Goal: Understand process/instructions: Learn how to perform a task or action

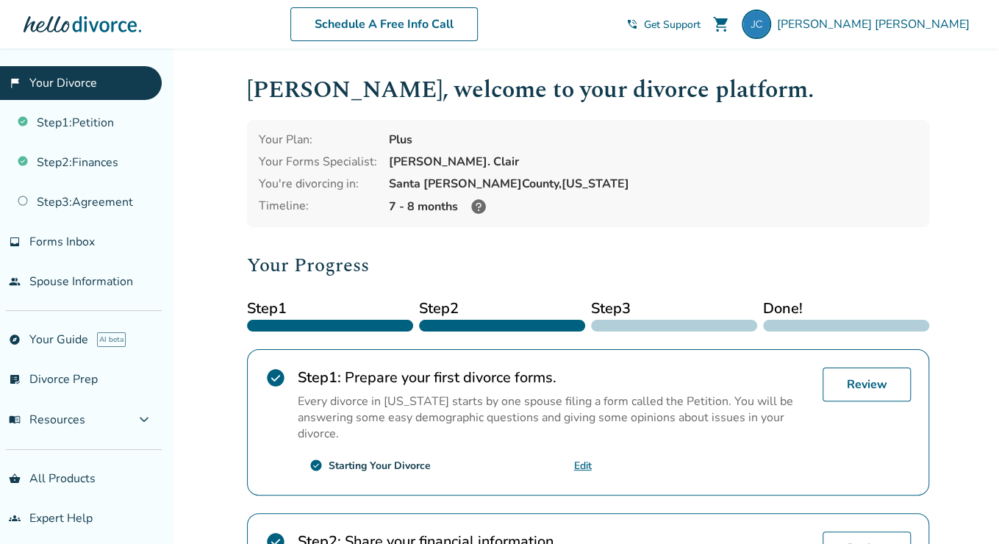
click at [578, 240] on div "[PERSON_NAME] , welcome to your divorce platform. Your Plan: Plus Your Forms Sp…" at bounding box center [588, 507] width 682 height 870
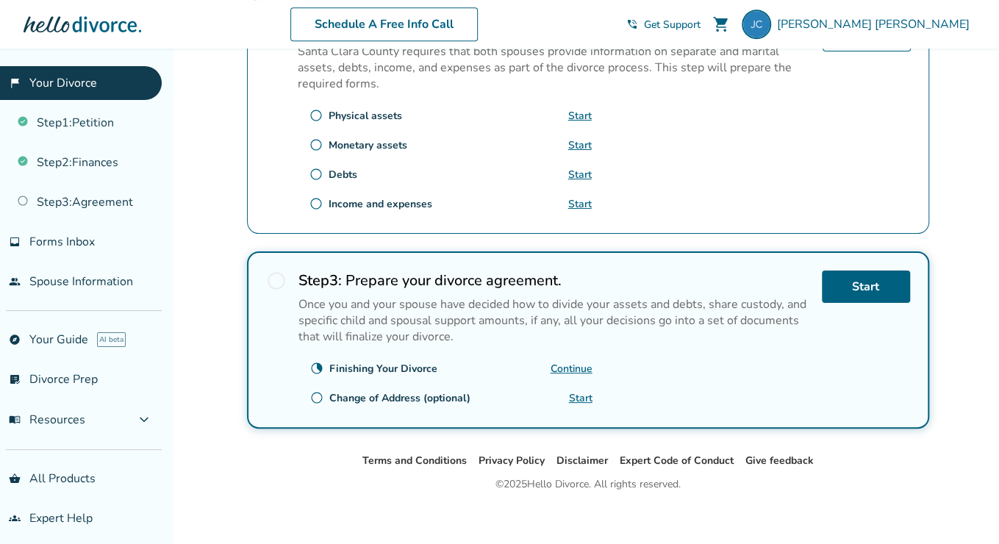
scroll to position [518, 0]
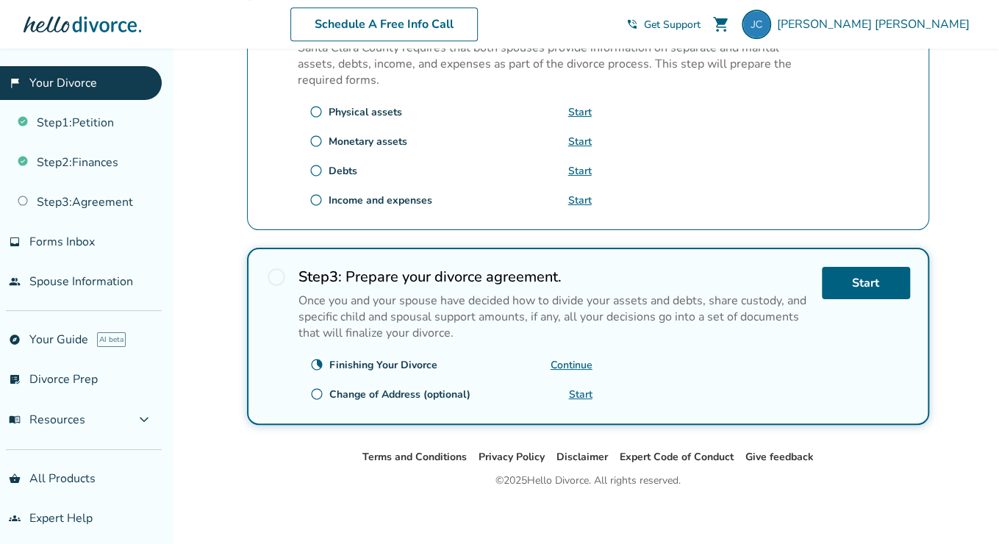
click at [694, 267] on h2 "Step 3 : Prepare your divorce agreement." at bounding box center [554, 277] width 512 height 20
click at [573, 359] on link "Continue" at bounding box center [572, 365] width 42 height 14
